Goal: Task Accomplishment & Management: Use online tool/utility

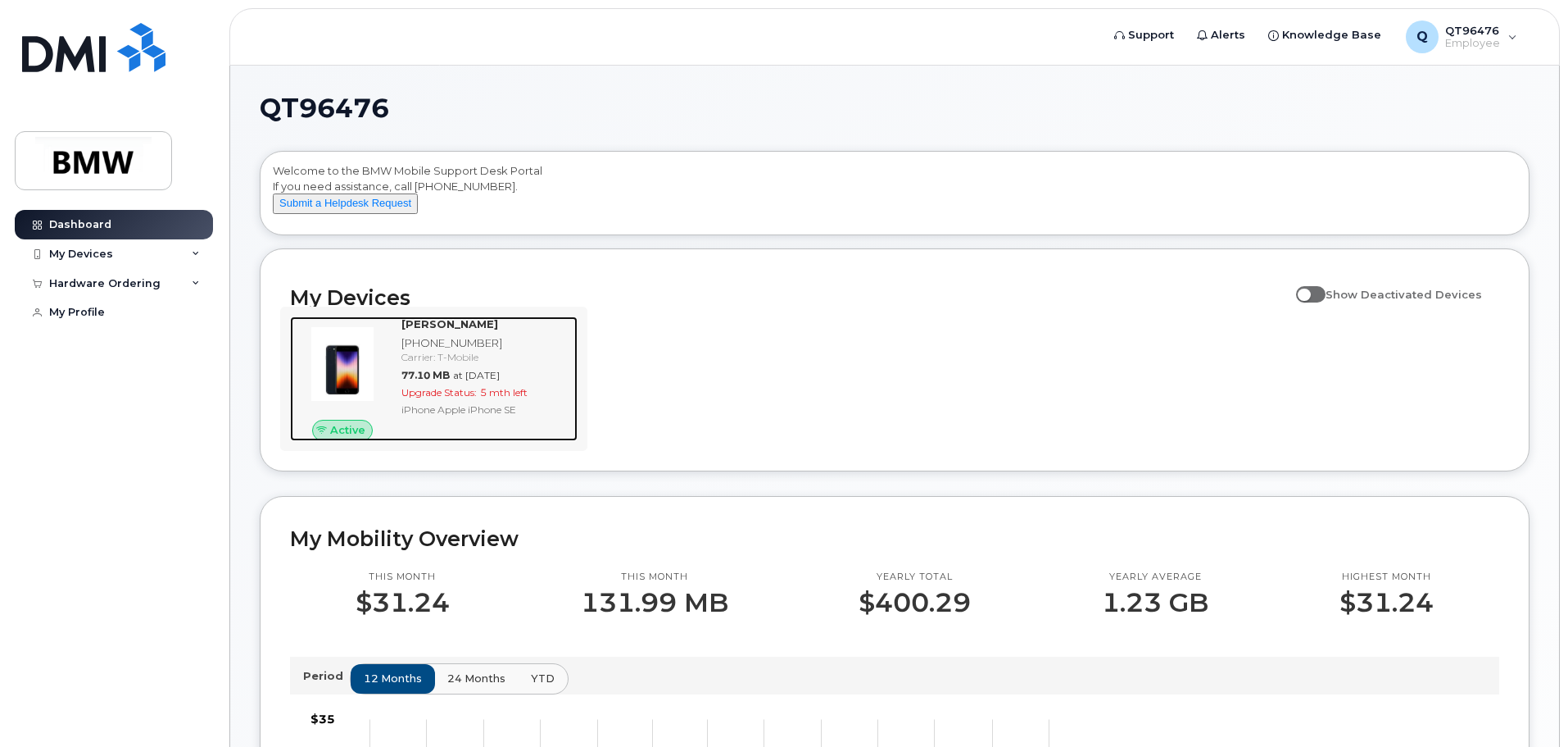
click at [342, 399] on img at bounding box center [342, 364] width 78 height 79
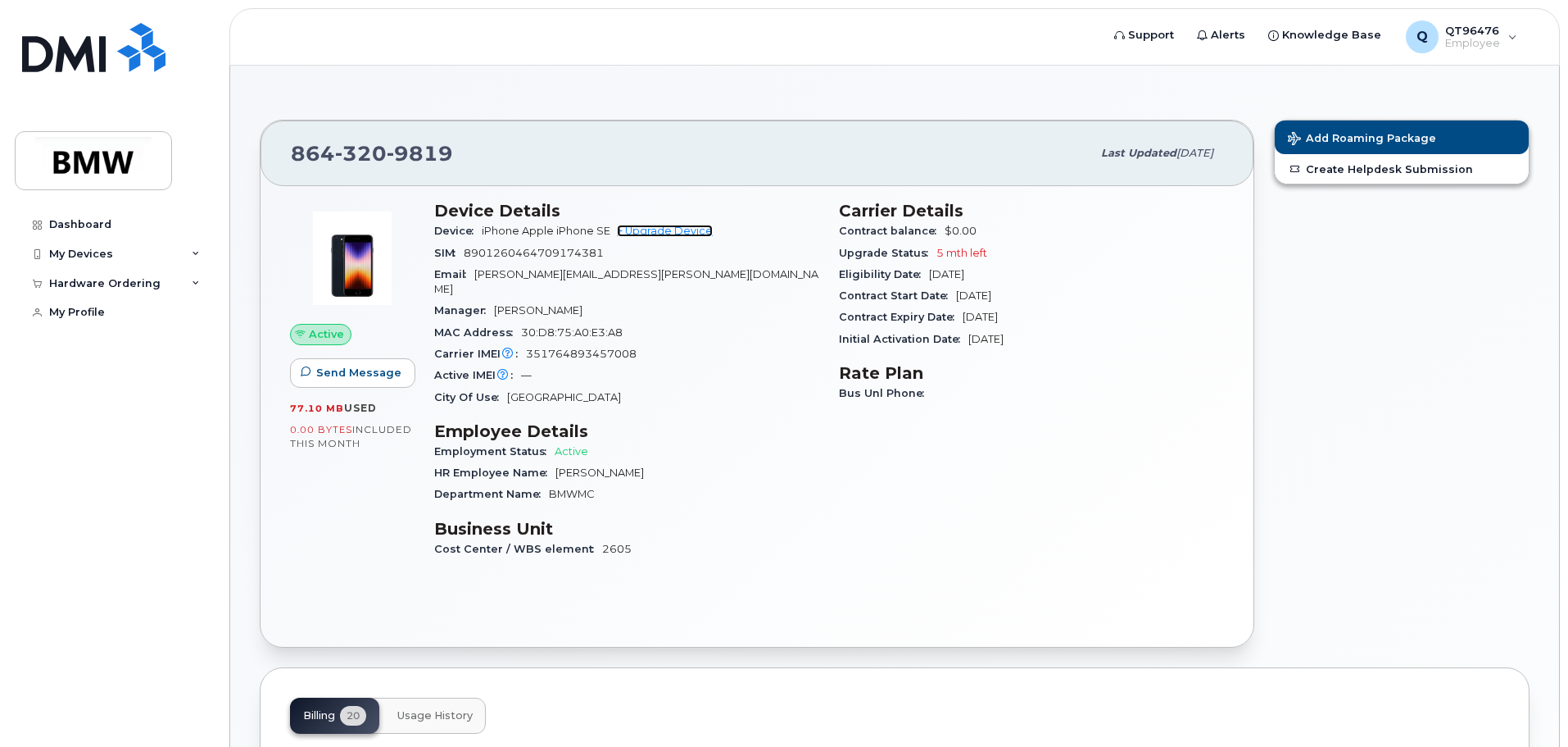
drag, startPoint x: 677, startPoint y: 236, endPoint x: 683, endPoint y: 266, distance: 30.6
click at [677, 236] on link "+ Upgrade Device" at bounding box center [664, 230] width 96 height 12
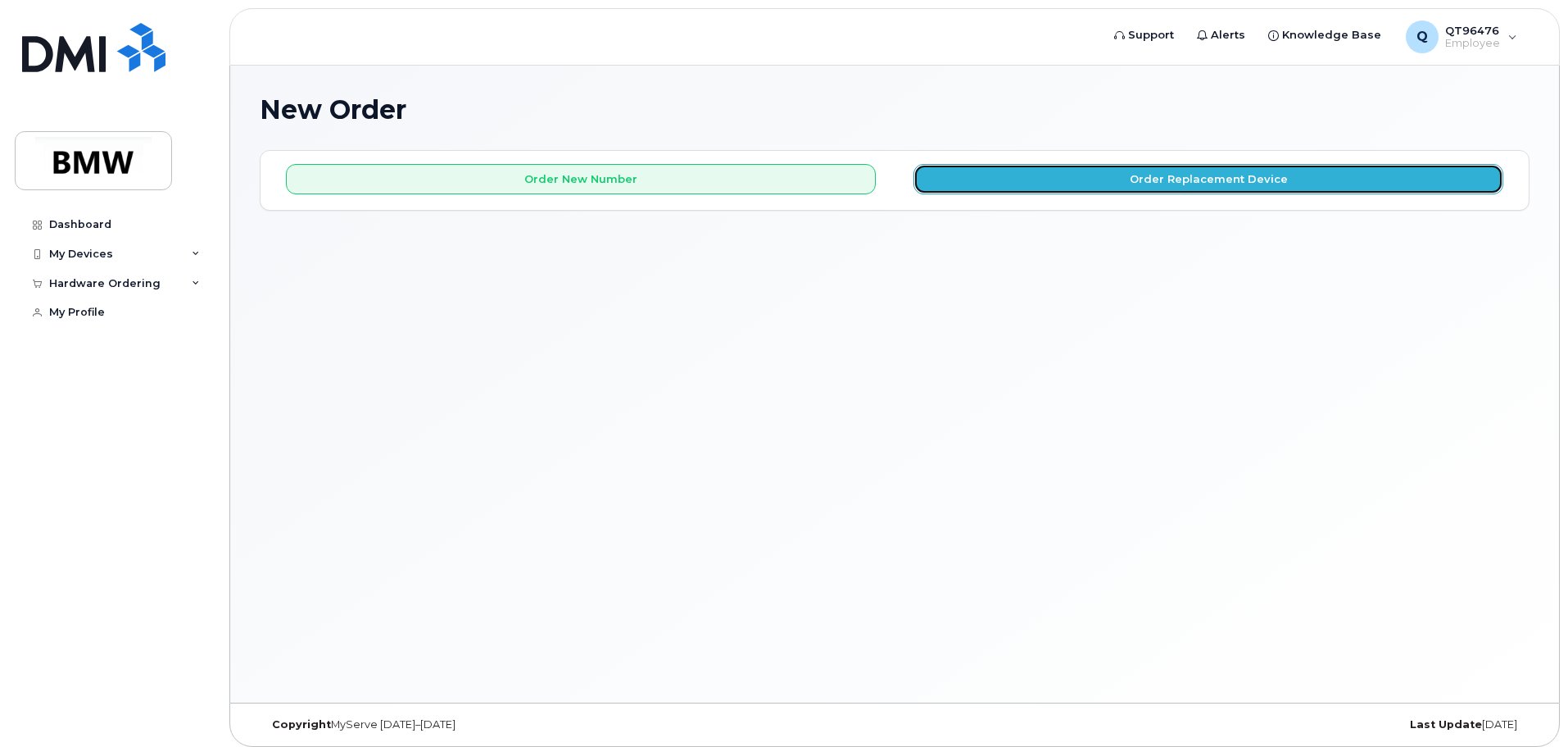
click at [1101, 190] on button "Order Replacement Device" at bounding box center [1208, 179] width 590 height 30
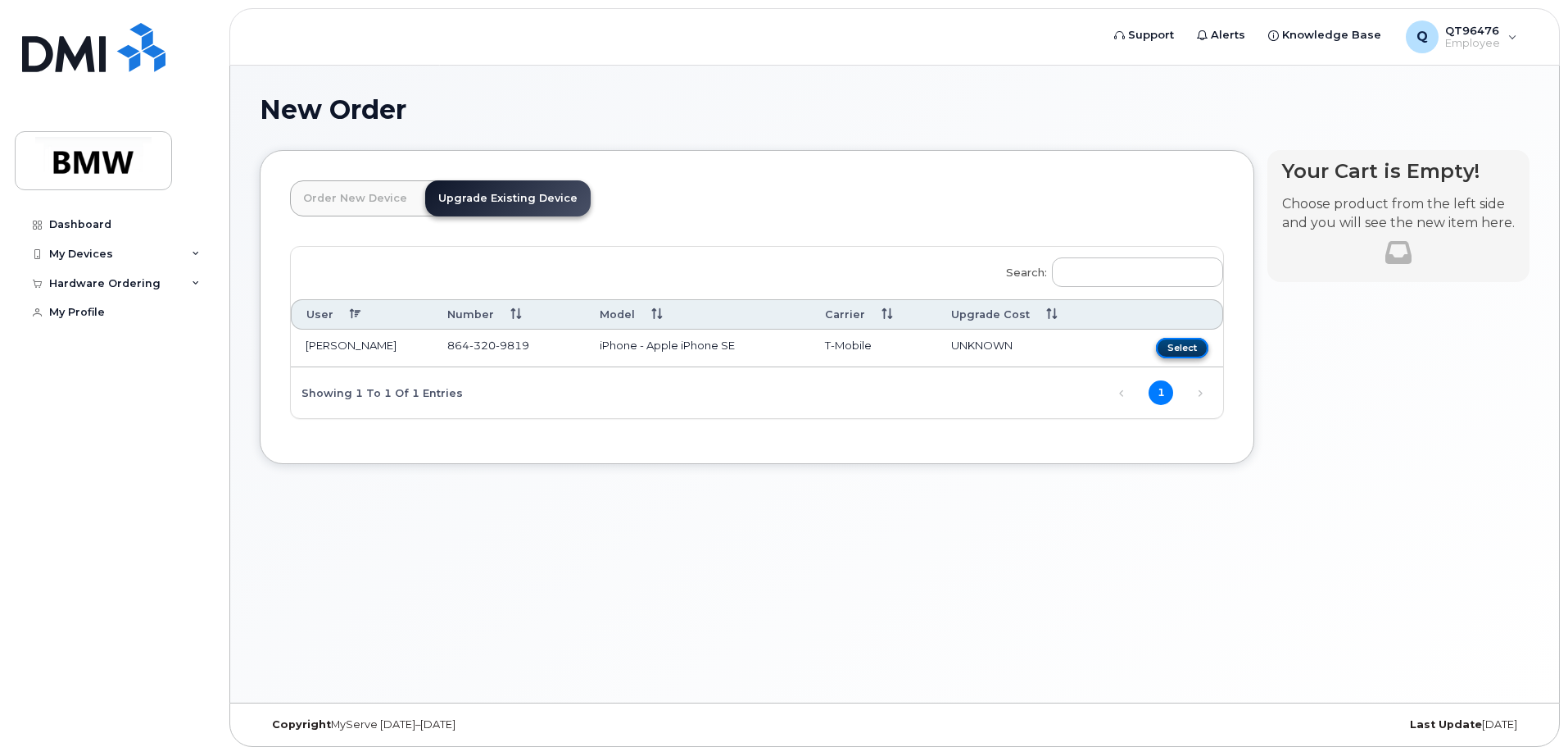
click at [1165, 349] on button "Select" at bounding box center [1182, 348] width 52 height 21
